Goal: Transaction & Acquisition: Purchase product/service

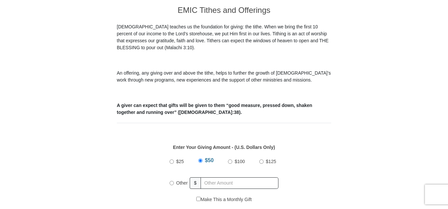
scroll to position [231, 0]
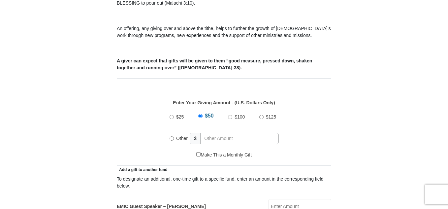
click at [173, 115] on input "$25" at bounding box center [172, 117] width 4 height 4
radio input "true"
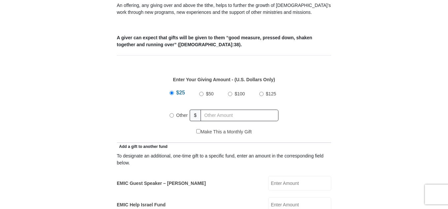
scroll to position [297, 0]
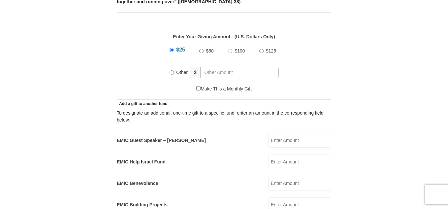
click at [277, 155] on input "EMIC Help Israel Fund" at bounding box center [299, 161] width 63 height 15
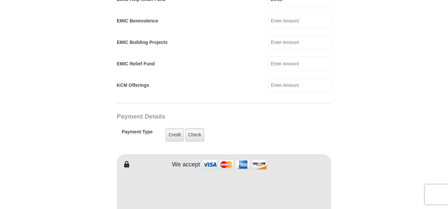
scroll to position [462, 0]
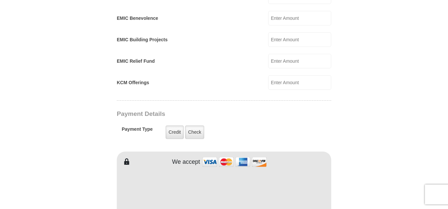
type input "25.00"
type input "[PERSON_NAME]"
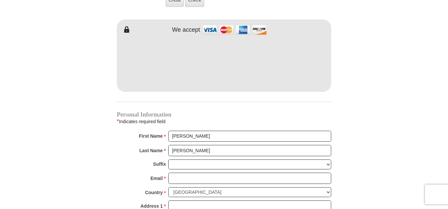
scroll to position [627, 0]
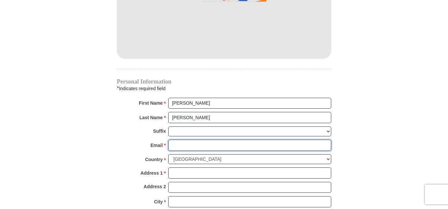
click at [174, 140] on input "Email *" at bounding box center [249, 145] width 163 height 11
type input "[EMAIL_ADDRESS][DOMAIN_NAME]"
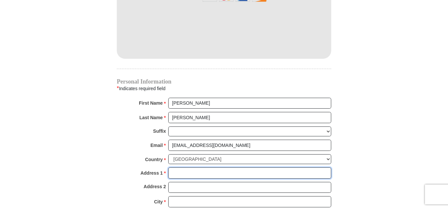
type input "[STREET_ADDRESS]"
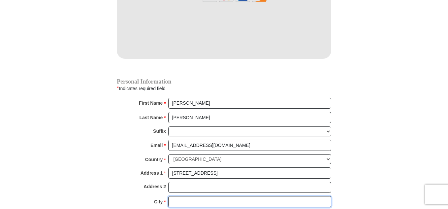
type input "[PERSON_NAME][GEOGRAPHIC_DATA]"
select select "CA"
type input "92555"
type input "9513788960"
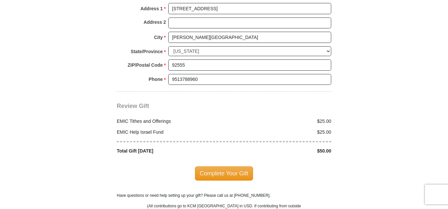
scroll to position [792, 0]
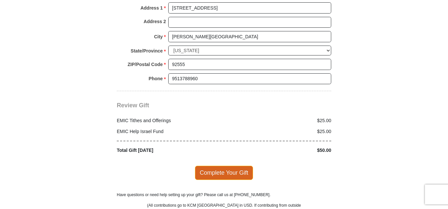
click at [207, 166] on span "Complete Your Gift" at bounding box center [224, 173] width 58 height 14
